Goal: Find contact information: Find contact information

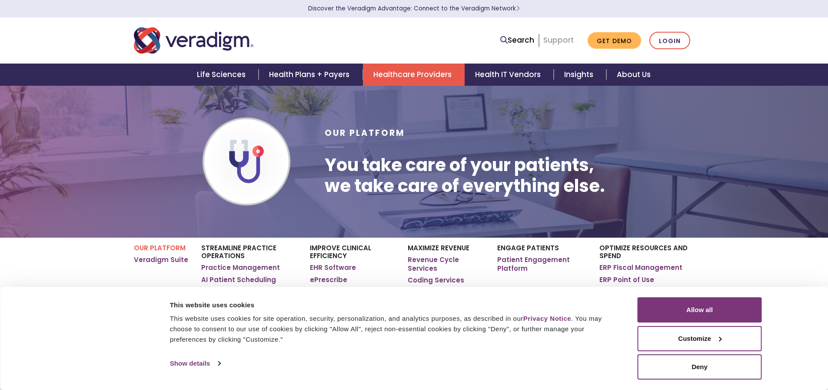
click at [556, 40] on link "Support" at bounding box center [559, 40] width 30 height 10
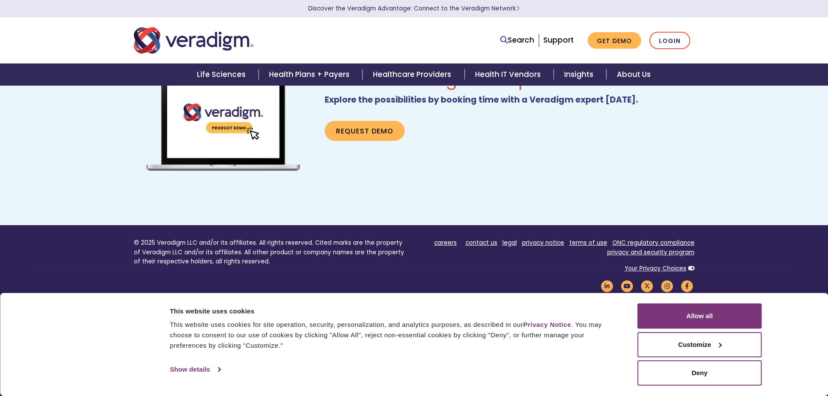
scroll to position [566, 0]
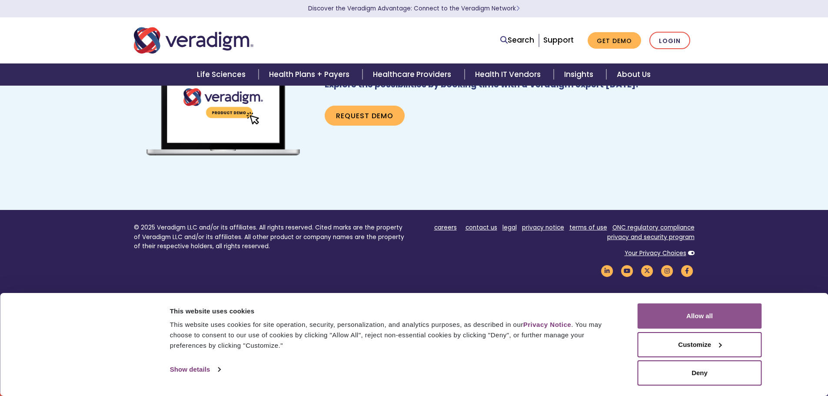
click at [716, 317] on button "Allow all" at bounding box center [700, 315] width 124 height 25
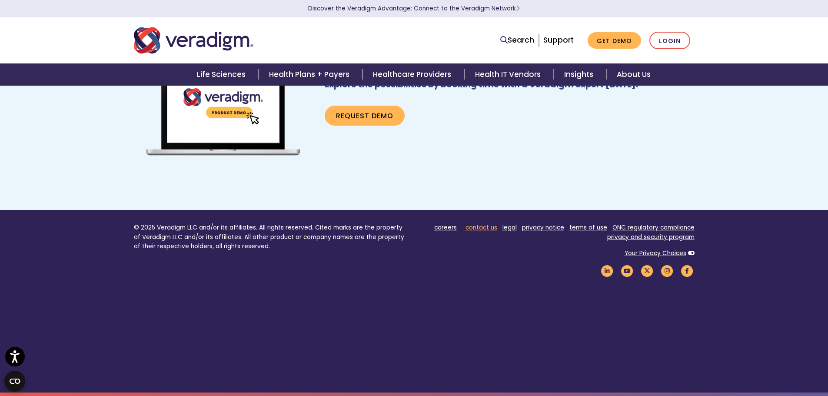
click at [484, 226] on link "contact us" at bounding box center [482, 227] width 32 height 8
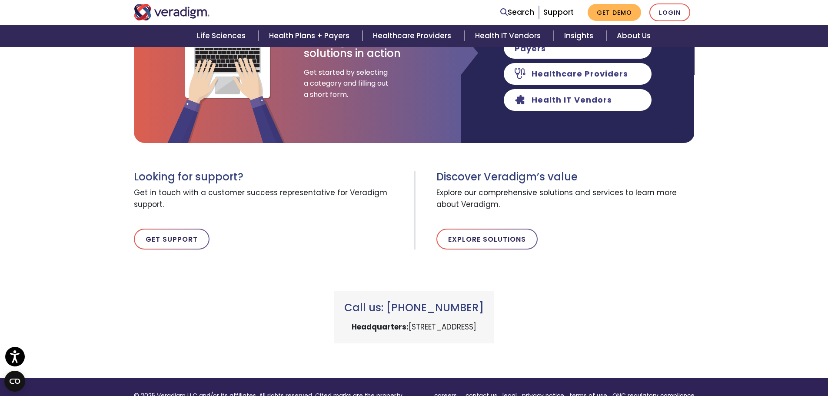
scroll to position [217, 0]
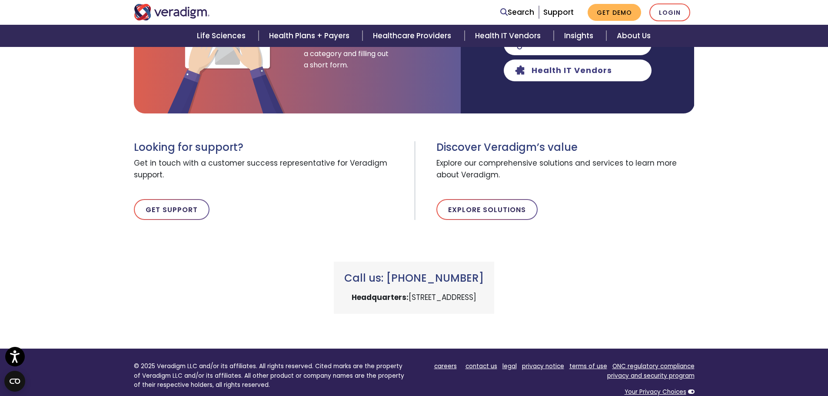
drag, startPoint x: 484, startPoint y: 278, endPoint x: 402, endPoint y: 280, distance: 81.3
click at [402, 280] on h3 "Call us: [PHONE_NUMBER]" at bounding box center [414, 278] width 140 height 13
click at [484, 274] on h3 "Call us: [PHONE_NUMBER]" at bounding box center [414, 278] width 140 height 13
drag, startPoint x: 486, startPoint y: 278, endPoint x: 402, endPoint y: 283, distance: 84.1
click at [402, 283] on h3 "Call us: [PHONE_NUMBER]" at bounding box center [414, 278] width 140 height 13
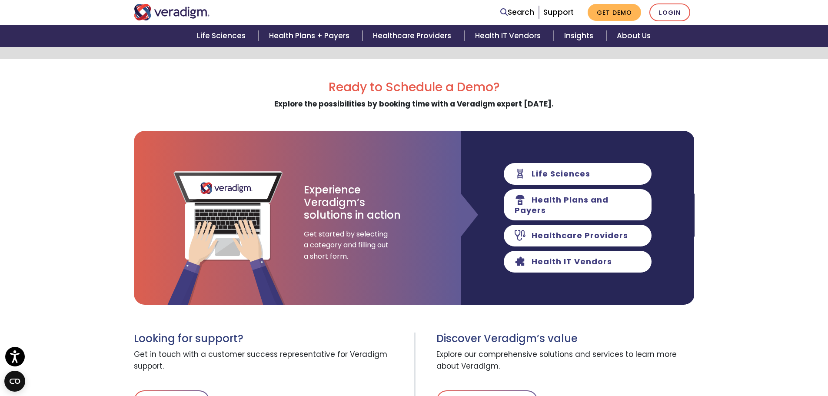
scroll to position [0, 0]
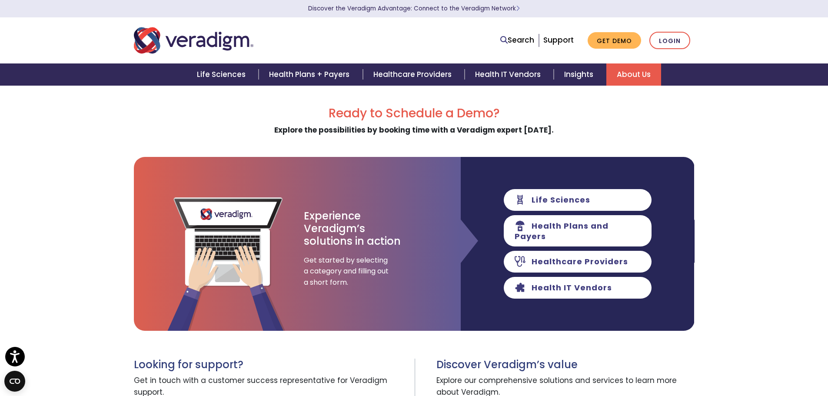
click at [657, 79] on link "About Us" at bounding box center [634, 74] width 55 height 22
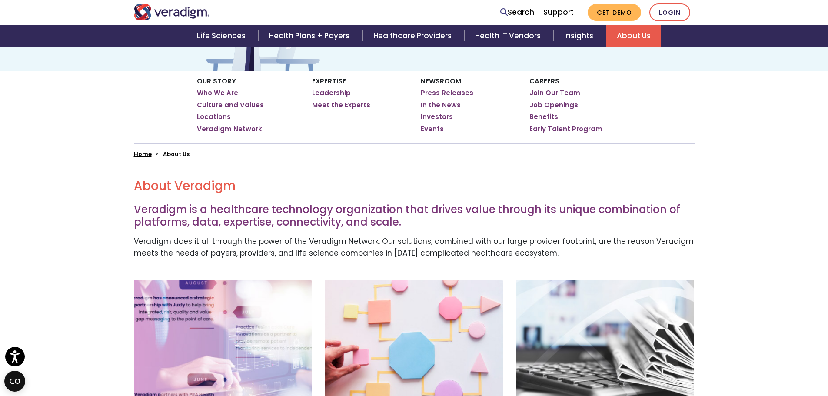
scroll to position [130, 0]
